Goal: Transaction & Acquisition: Purchase product/service

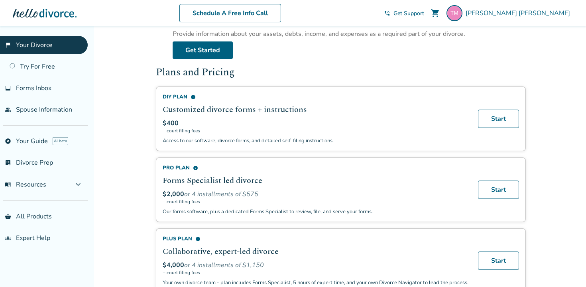
scroll to position [454, 0]
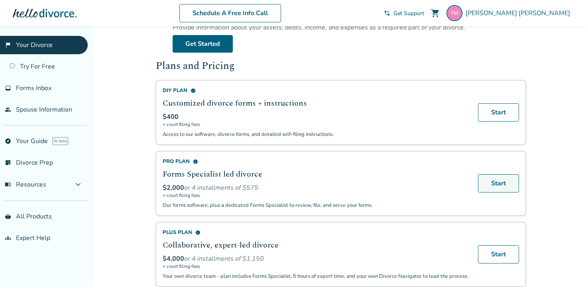
click at [494, 177] on link "Start" at bounding box center [498, 183] width 41 height 18
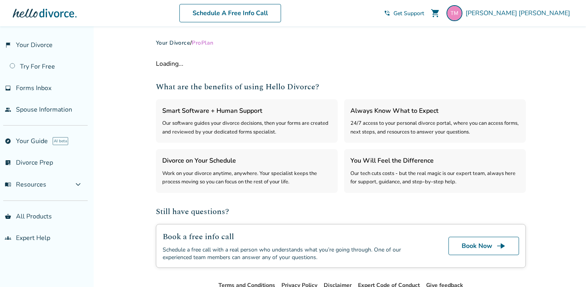
select select "***"
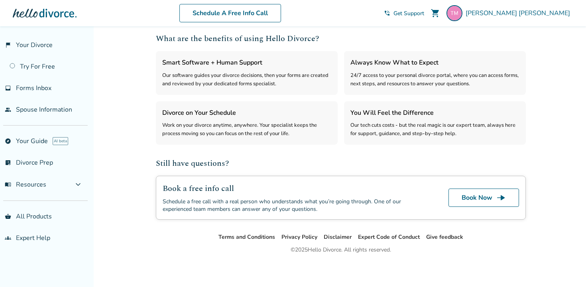
scroll to position [210, 0]
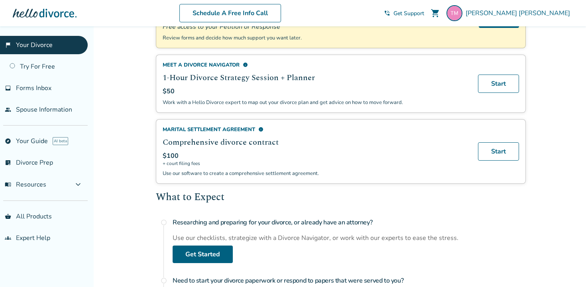
scroll to position [128, 0]
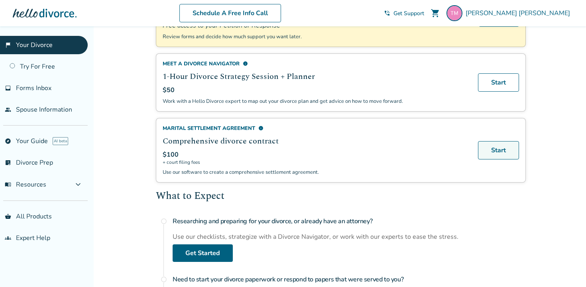
click at [493, 152] on link "Start" at bounding box center [498, 150] width 41 height 18
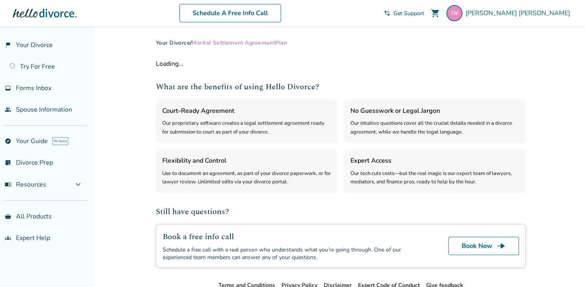
select select "***"
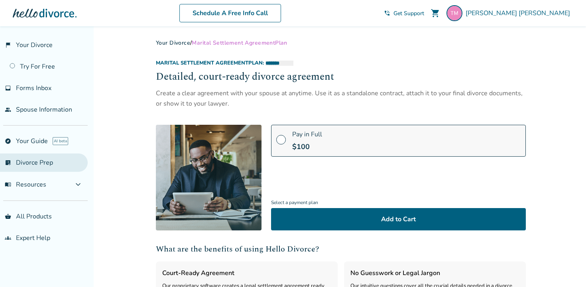
click at [32, 163] on link "list_alt_check Divorce Prep" at bounding box center [44, 162] width 88 height 18
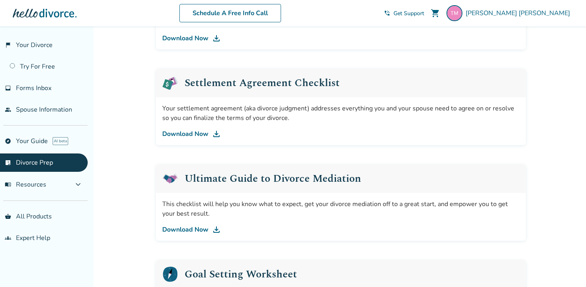
scroll to position [356, 0]
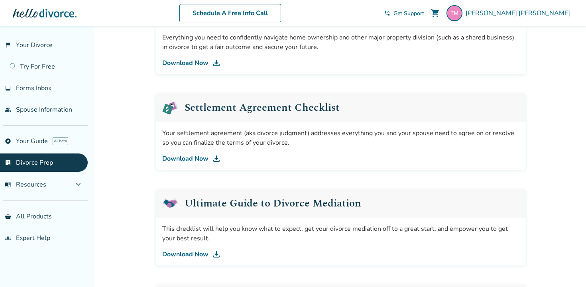
click at [218, 159] on img at bounding box center [217, 159] width 10 height 10
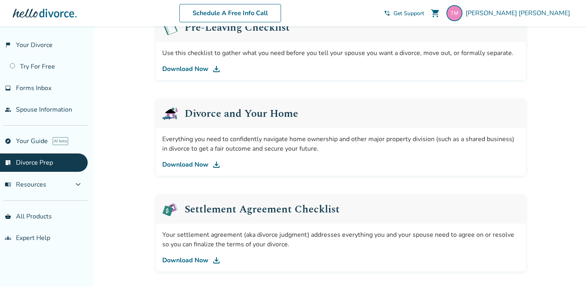
scroll to position [246, 0]
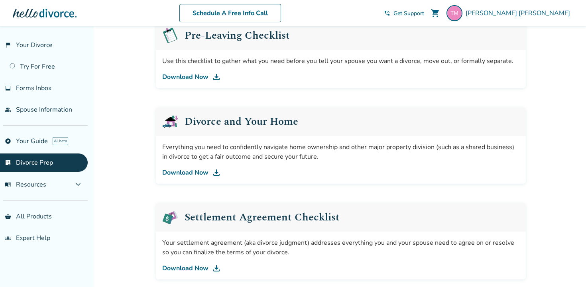
click at [215, 173] on img at bounding box center [217, 173] width 10 height 10
click at [34, 140] on link "explore Your Guide AI beta" at bounding box center [44, 141] width 88 height 18
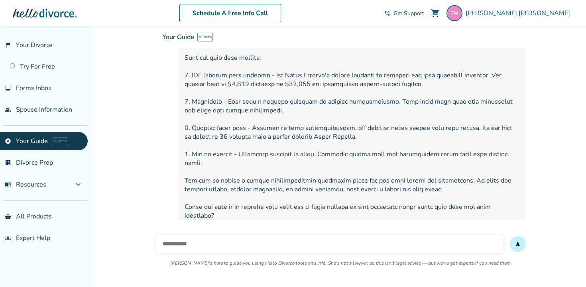
scroll to position [138, 0]
click at [41, 216] on link "shopping_basket All Products" at bounding box center [44, 216] width 88 height 18
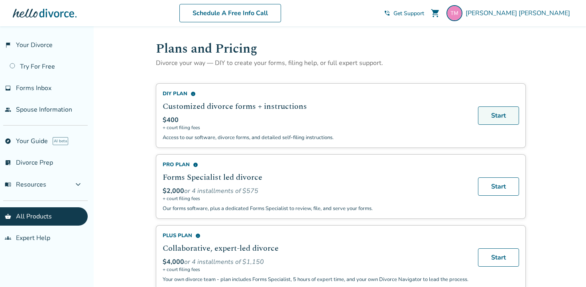
click at [488, 110] on link "Start" at bounding box center [498, 115] width 41 height 18
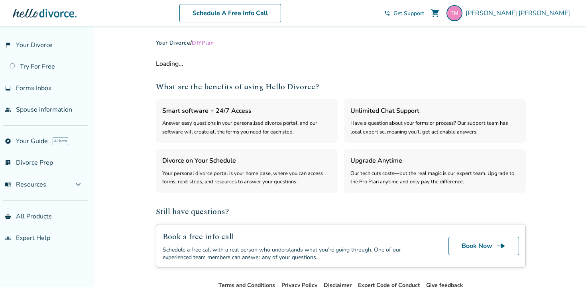
select select "***"
